Goal: Navigation & Orientation: Go to known website

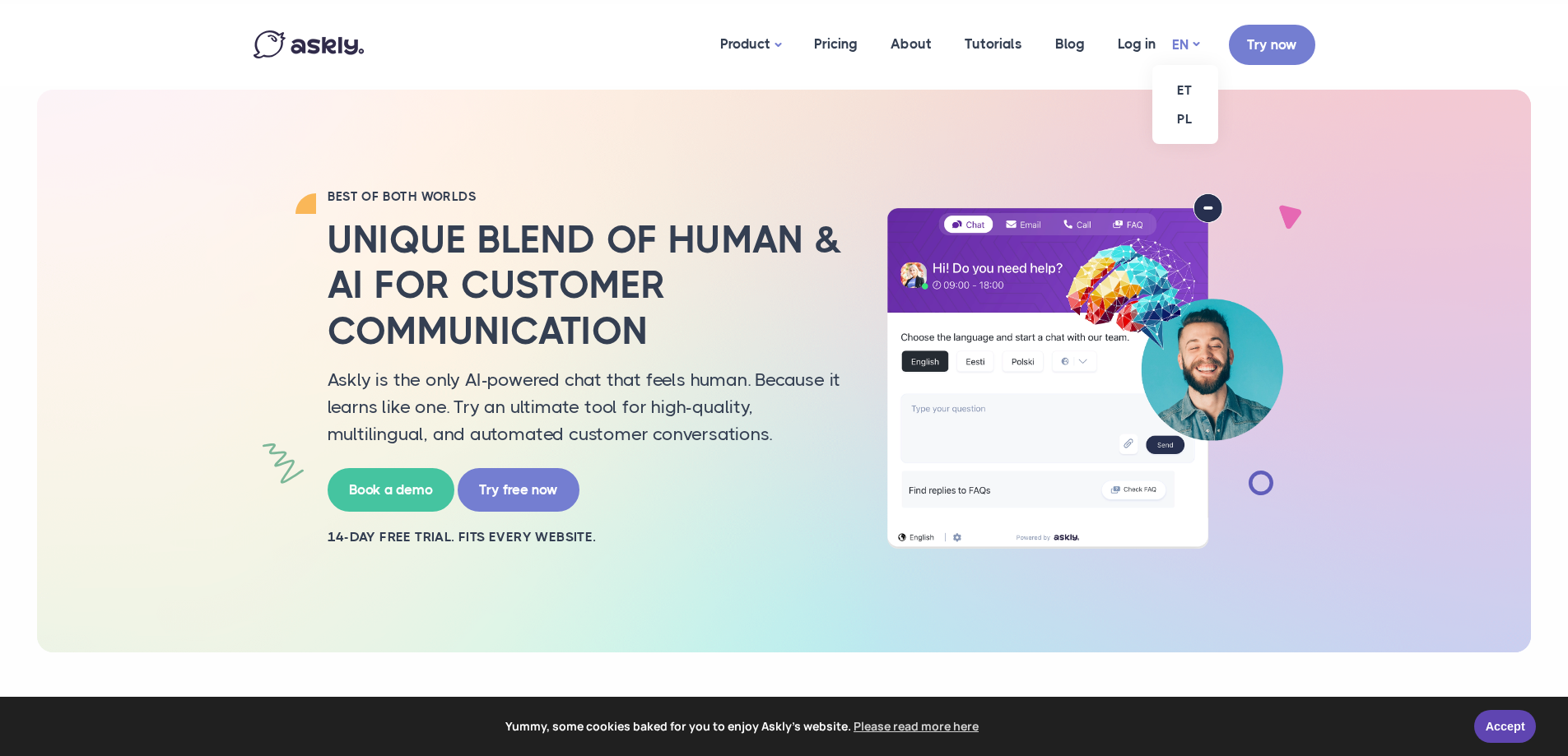
click at [1188, 36] on link "EN" at bounding box center [1185, 45] width 27 height 24
click at [1176, 93] on link "ET" at bounding box center [1185, 90] width 66 height 29
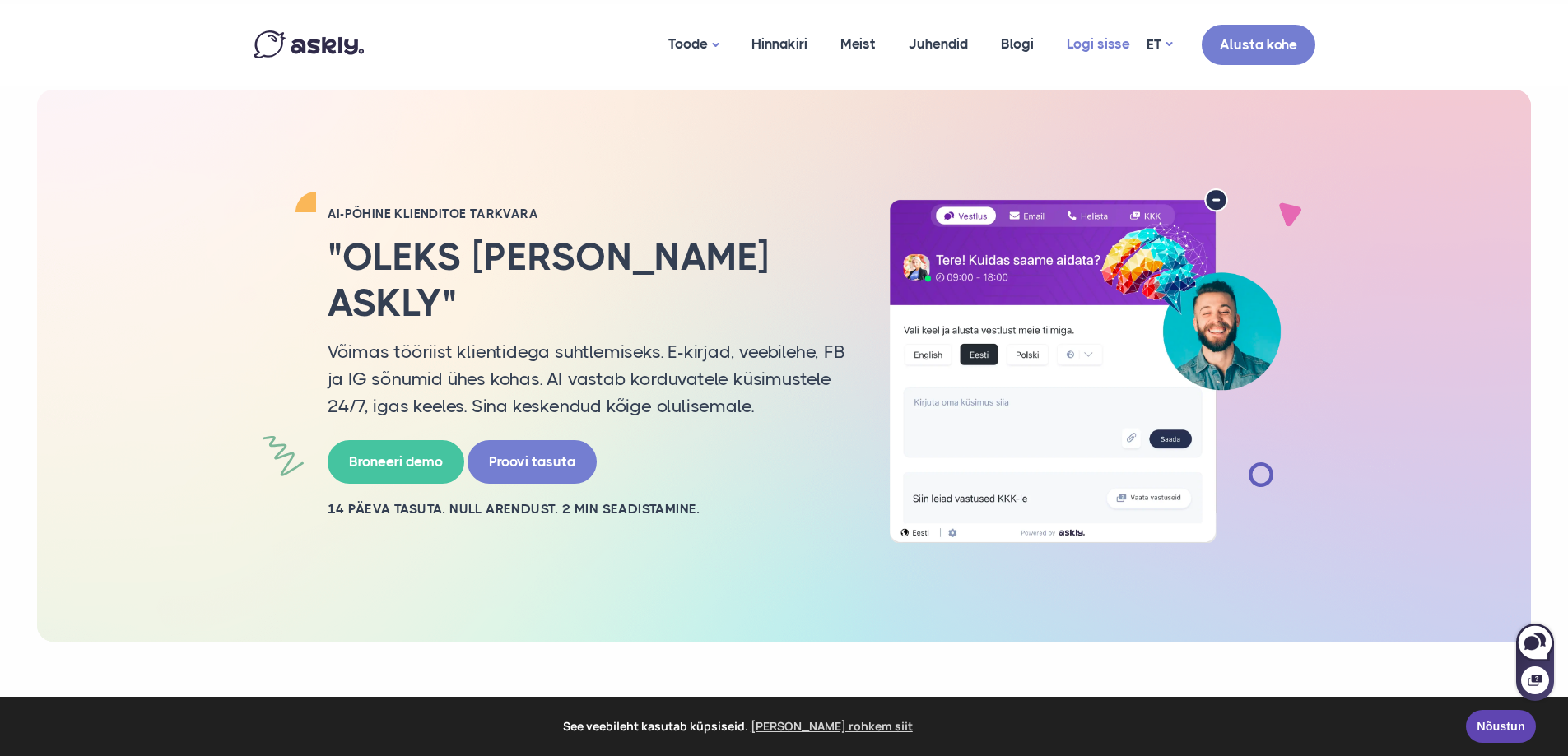
click at [1103, 47] on link "Logi sisse" at bounding box center [1098, 44] width 96 height 80
